Goal: Check status: Check status

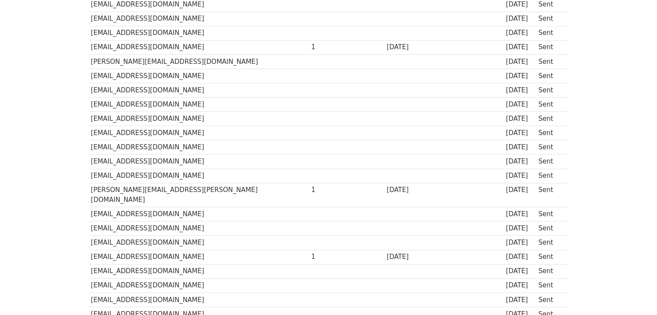
scroll to position [330, 0]
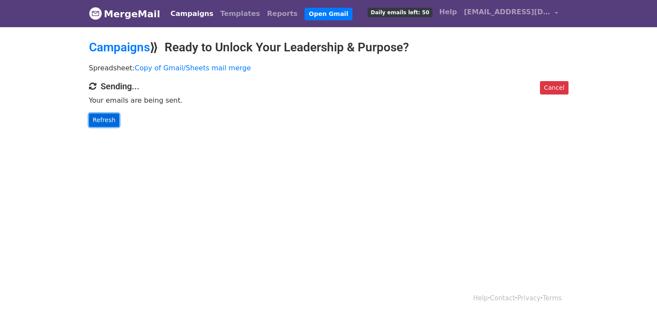
click at [104, 118] on link "Refresh" at bounding box center [104, 120] width 31 height 13
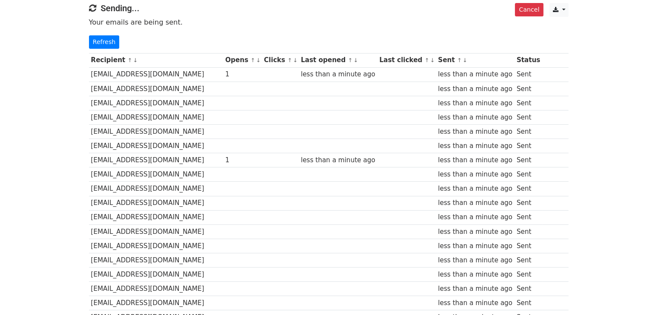
scroll to position [58, 0]
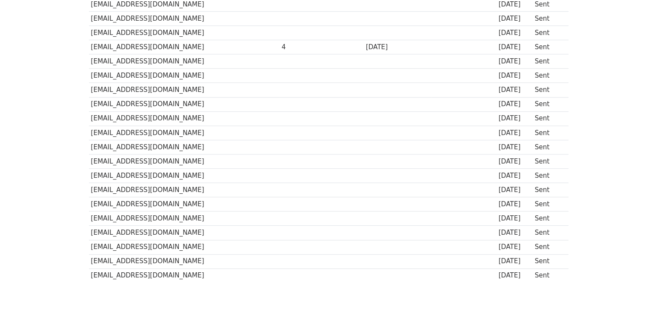
scroll to position [601, 0]
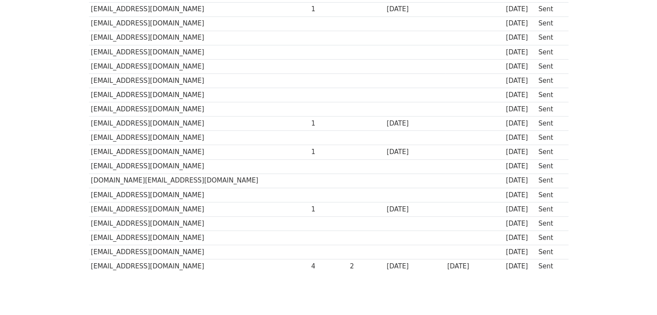
scroll to position [601, 0]
